Goal: Find specific page/section

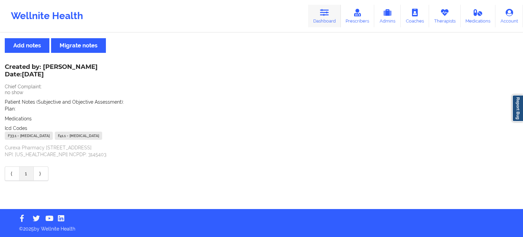
click at [324, 15] on icon at bounding box center [324, 12] width 9 height 7
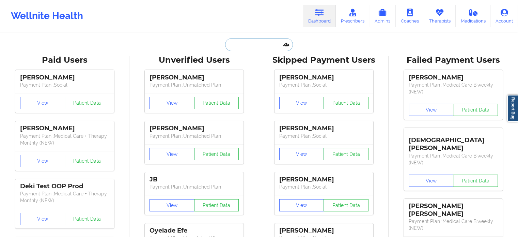
click at [259, 41] on input "text" at bounding box center [258, 44] width 67 height 13
paste input "[EMAIL_ADDRESS][DOMAIN_NAME]"
type input "[EMAIL_ADDRESS][DOMAIN_NAME]"
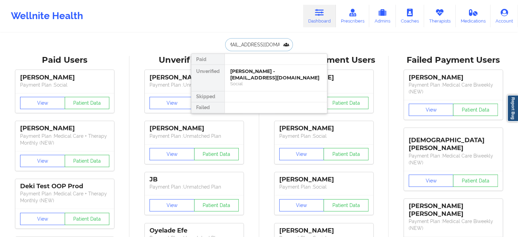
click at [252, 76] on div "Stephanie Ward - stephanieb7712@gmail.com" at bounding box center [275, 74] width 91 height 13
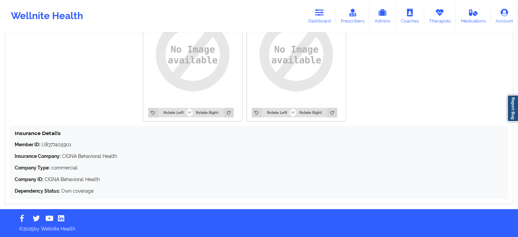
scroll to position [553, 0]
